Goal: Answer question/provide support: Share knowledge or assist other users

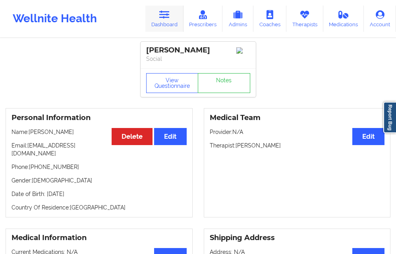
click at [161, 26] on link "Dashboard" at bounding box center [164, 19] width 38 height 26
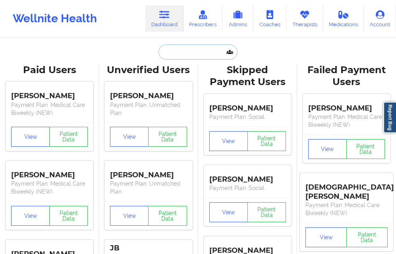
click at [168, 51] on input "text" at bounding box center [197, 51] width 79 height 15
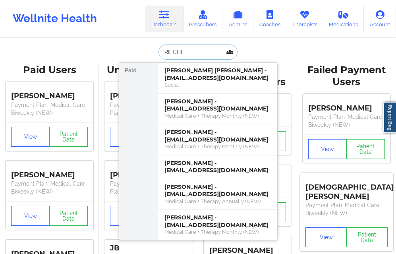
type input "[PERSON_NAME]"
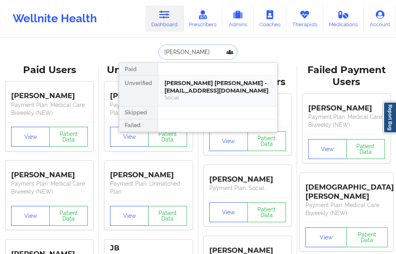
click at [174, 88] on div "[PERSON_NAME] [PERSON_NAME] - [EMAIL_ADDRESS][DOMAIN_NAME]" at bounding box center [217, 86] width 106 height 15
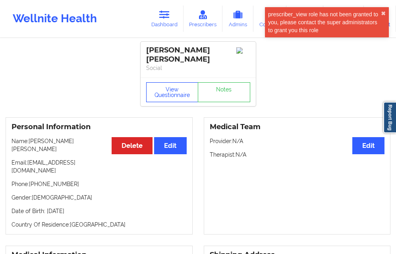
click at [168, 87] on button "View Questionnaire" at bounding box center [172, 92] width 52 height 20
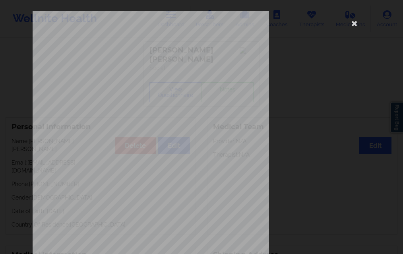
scroll to position [125, 0]
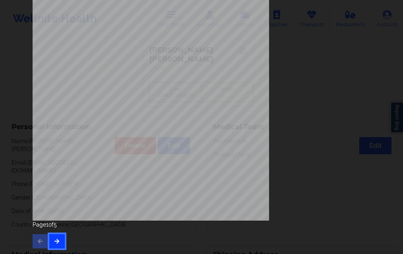
click at [55, 237] on button "button" at bounding box center [56, 241] width 15 height 14
click at [54, 240] on icon "button" at bounding box center [57, 240] width 7 height 5
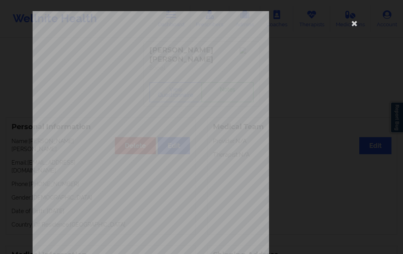
scroll to position [119, 0]
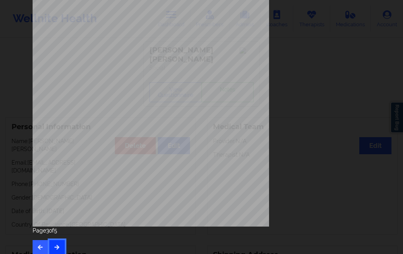
click at [55, 241] on button "button" at bounding box center [56, 247] width 15 height 14
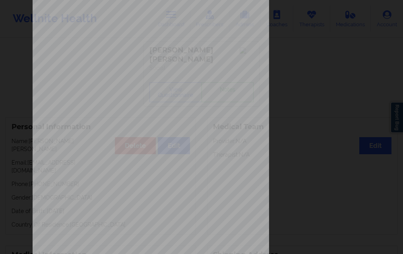
scroll to position [79, 0]
click at [307, 97] on div "Insurance company type details by patient commercial Insurance Member ID for pa…" at bounding box center [201, 99] width 337 height 334
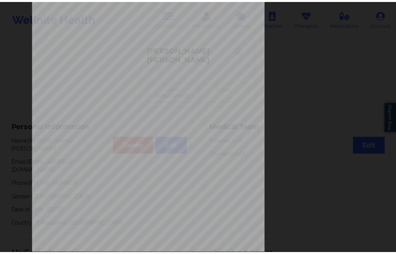
scroll to position [0, 0]
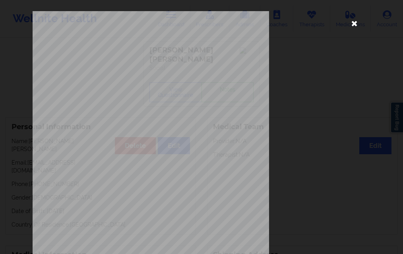
click at [354, 22] on icon at bounding box center [354, 23] width 13 height 13
